Goal: Task Accomplishment & Management: Manage account settings

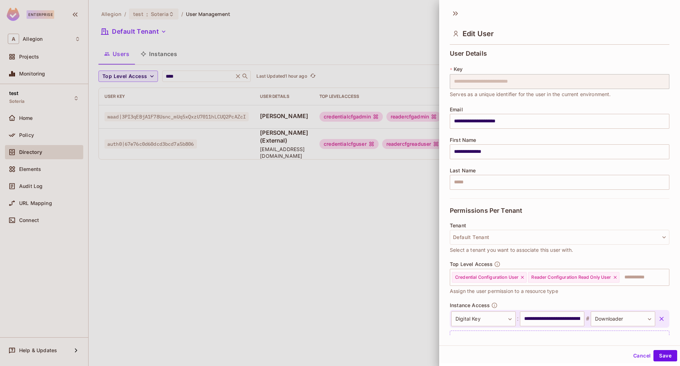
scroll to position [32, 0]
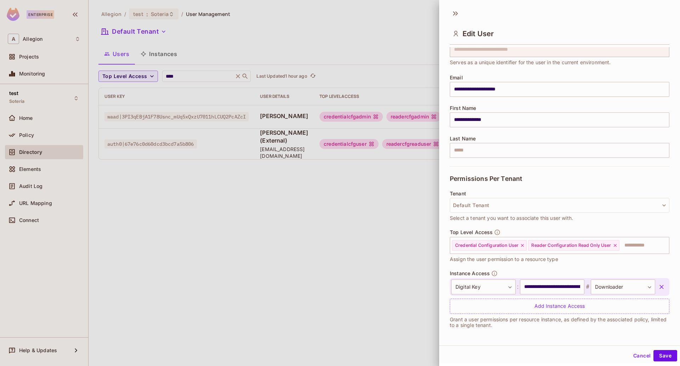
click at [414, 226] on div at bounding box center [340, 183] width 680 height 366
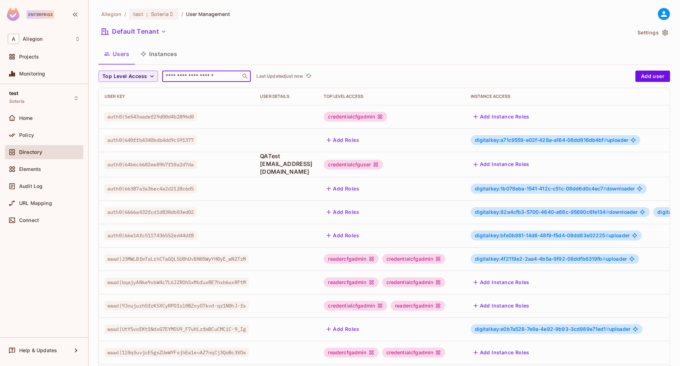
click at [203, 73] on input "text" at bounding box center [201, 76] width 74 height 7
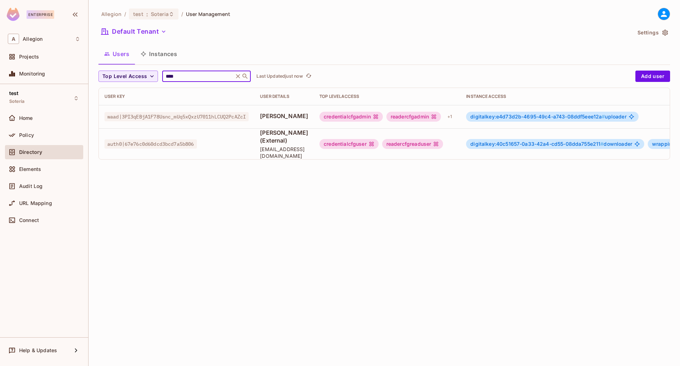
type input "****"
click at [531, 139] on div "digitalkey:40c51657-0a33-42a4-cd55-08dda755e211 # downloader" at bounding box center [555, 144] width 178 height 10
click at [530, 141] on span "digitalkey:40c51657-0a33-42a4-cd55-08dda755e211 #" at bounding box center [536, 144] width 133 height 6
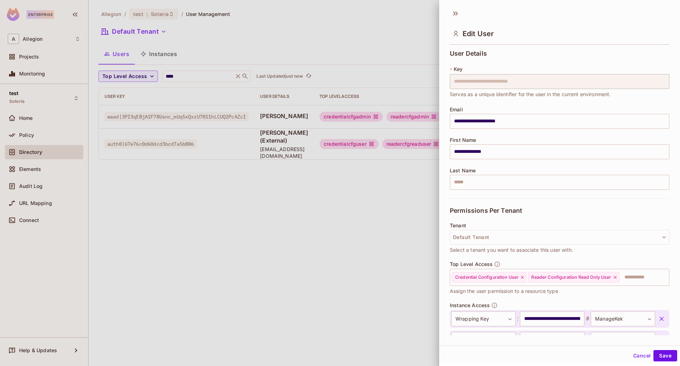
scroll to position [52, 0]
